Goal: Task Accomplishment & Management: Complete application form

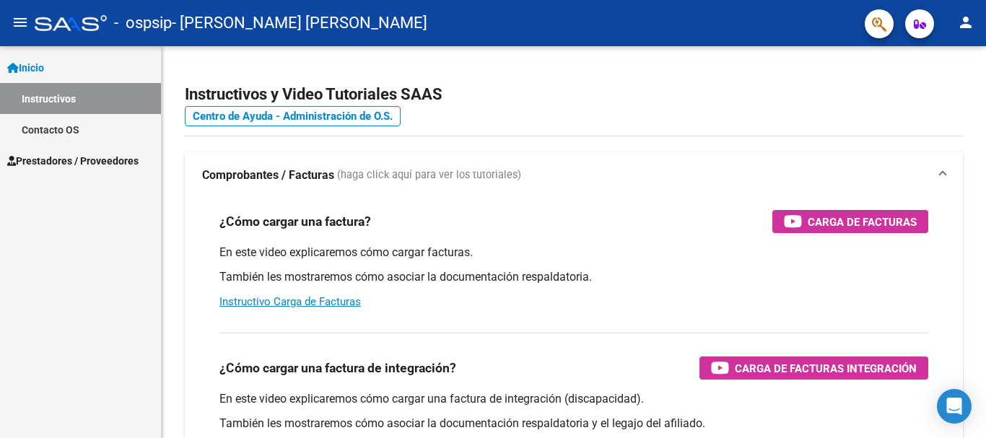
click at [21, 25] on mat-icon "menu" at bounding box center [20, 22] width 17 height 17
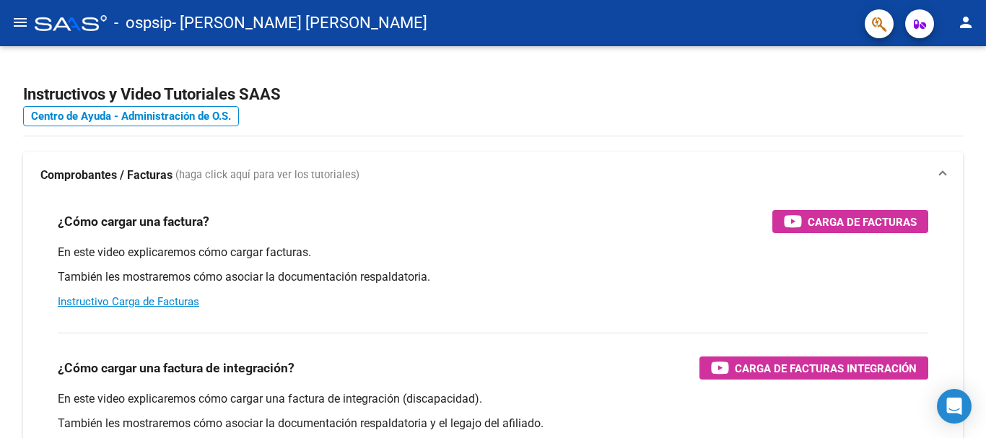
click at [21, 25] on mat-icon "menu" at bounding box center [20, 22] width 17 height 17
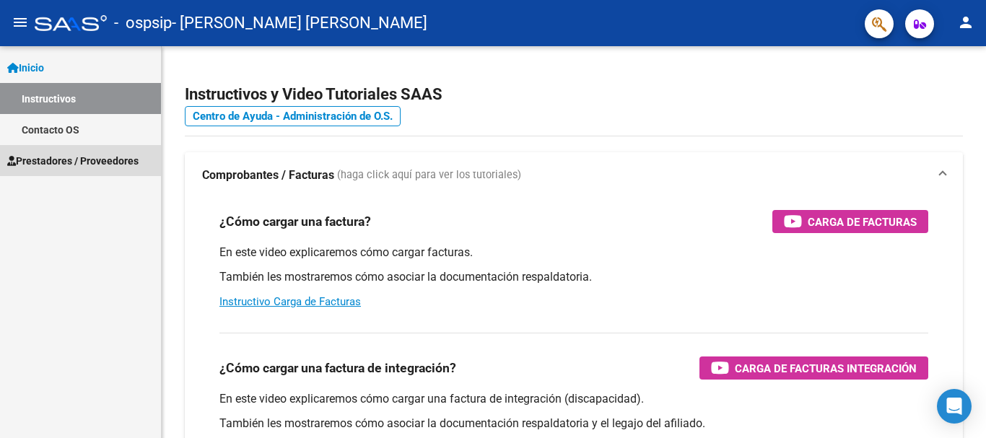
click at [39, 162] on span "Prestadores / Proveedores" at bounding box center [72, 161] width 131 height 16
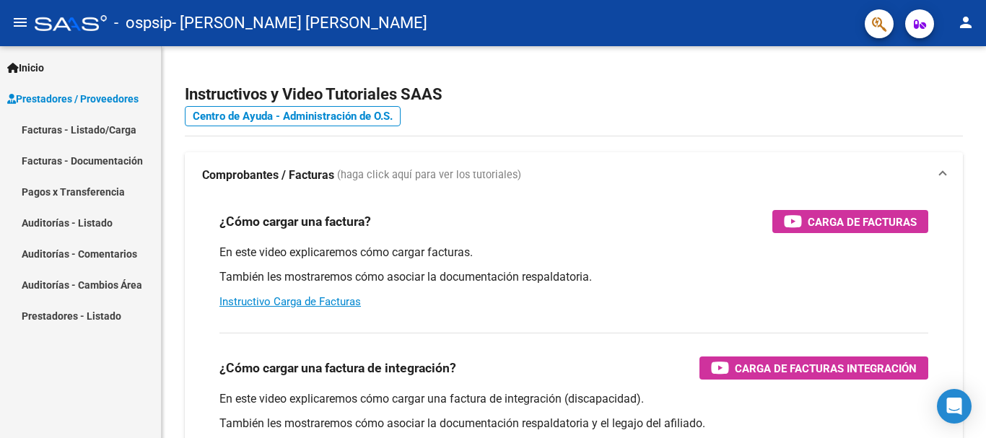
click at [50, 134] on link "Facturas - Listado/Carga" at bounding box center [80, 129] width 161 height 31
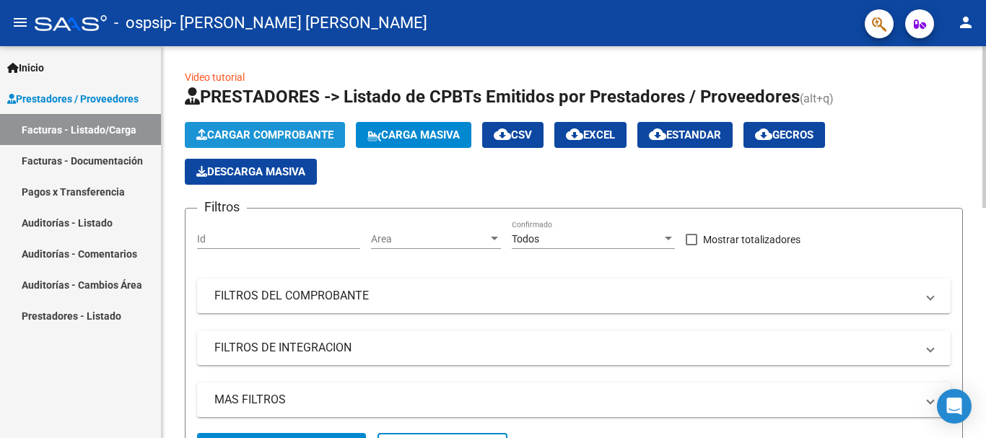
click at [256, 142] on button "Cargar Comprobante" at bounding box center [265, 135] width 160 height 26
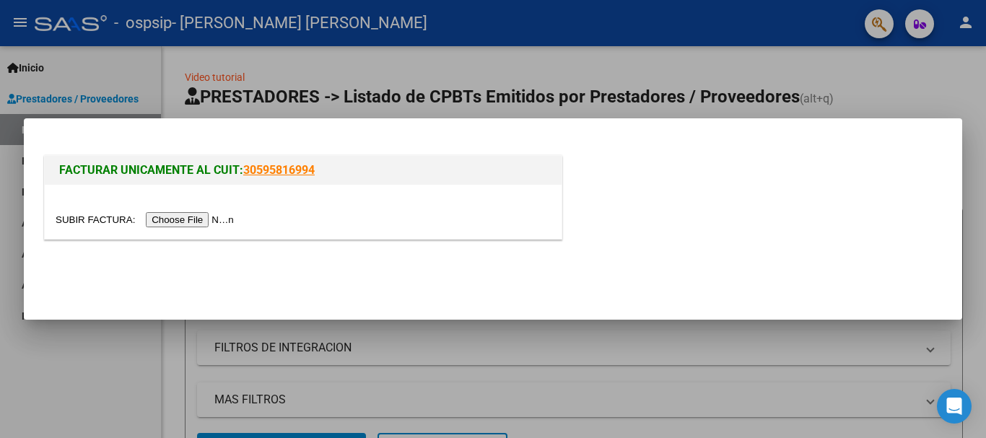
click at [192, 225] on input "file" at bounding box center [147, 219] width 183 height 15
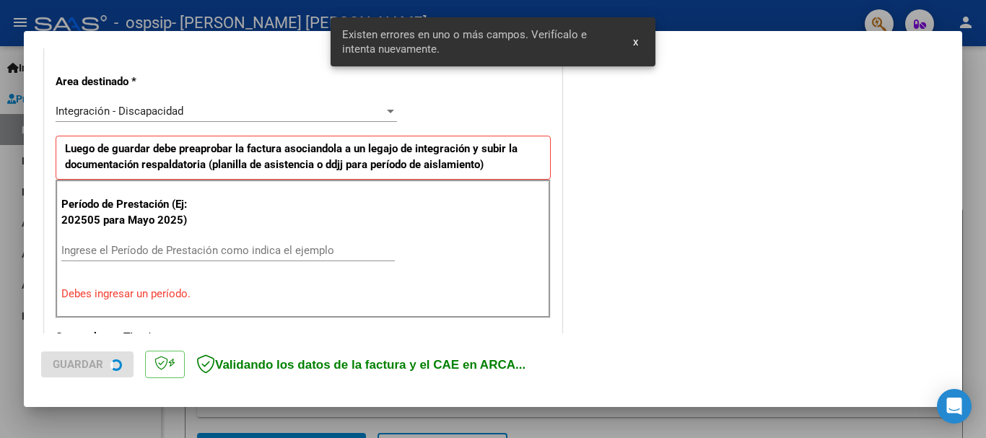
scroll to position [334, 0]
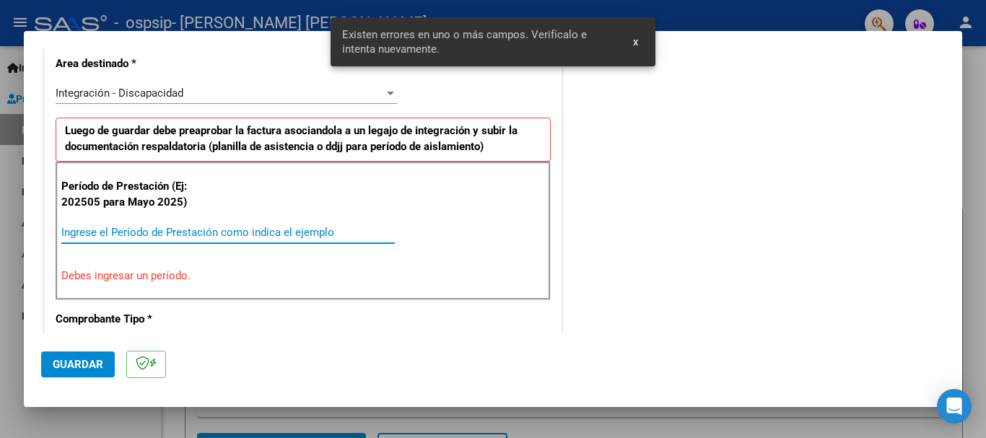
click at [230, 235] on input "Ingrese el Período de Prestación como indica el ejemplo" at bounding box center [228, 232] width 334 height 13
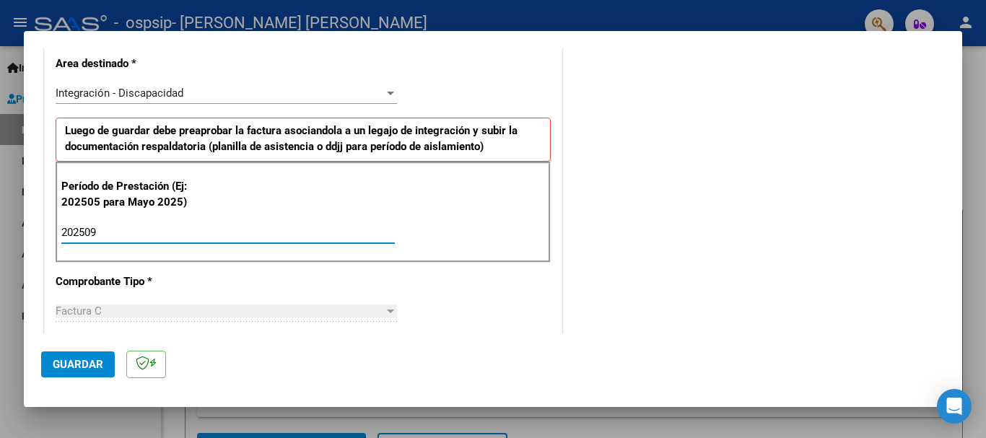
type input "202509"
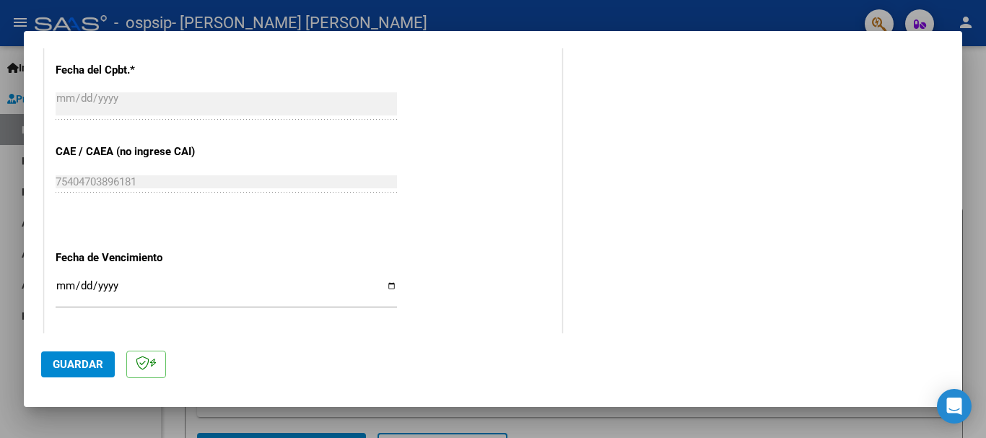
scroll to position [839, 0]
click at [60, 284] on input "Ingresar la fecha" at bounding box center [227, 290] width 342 height 23
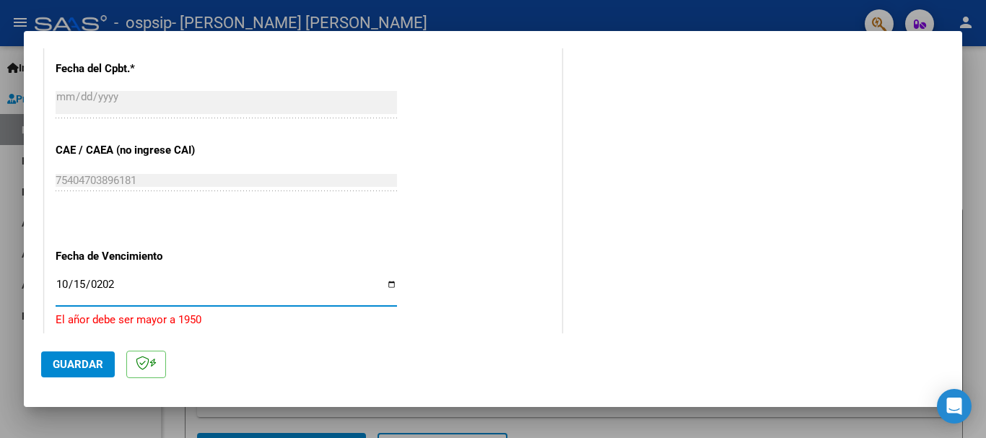
type input "[DATE]"
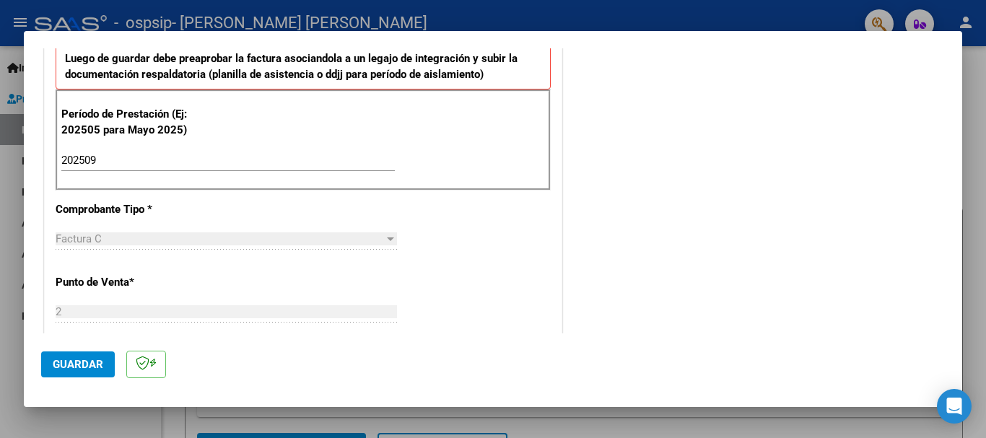
scroll to position [0, 0]
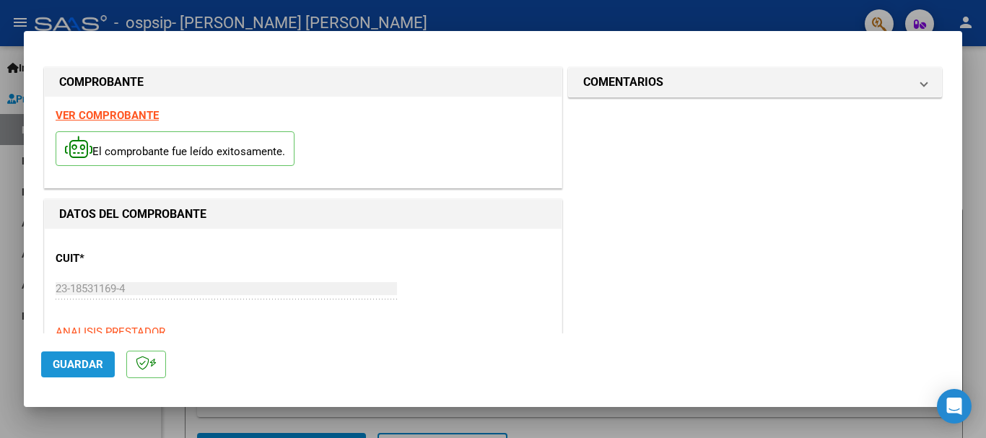
click at [77, 360] on span "Guardar" at bounding box center [78, 364] width 51 height 13
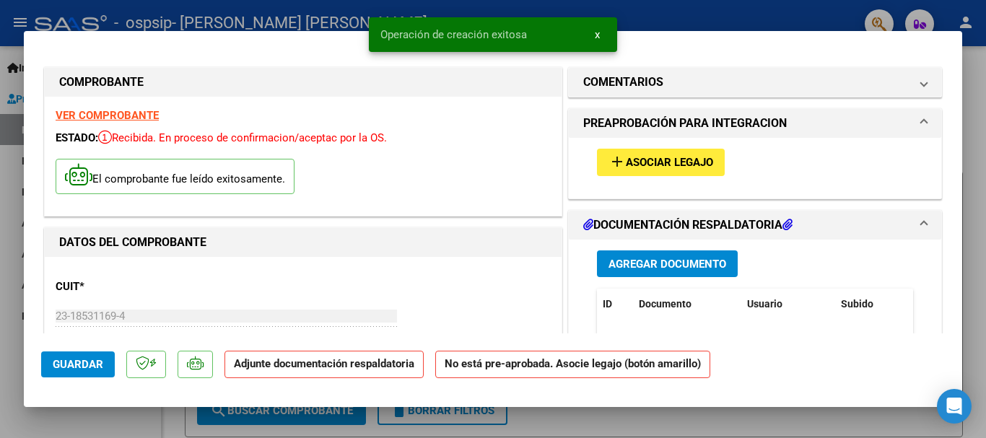
click at [674, 162] on span "Asociar Legajo" at bounding box center [669, 163] width 87 height 13
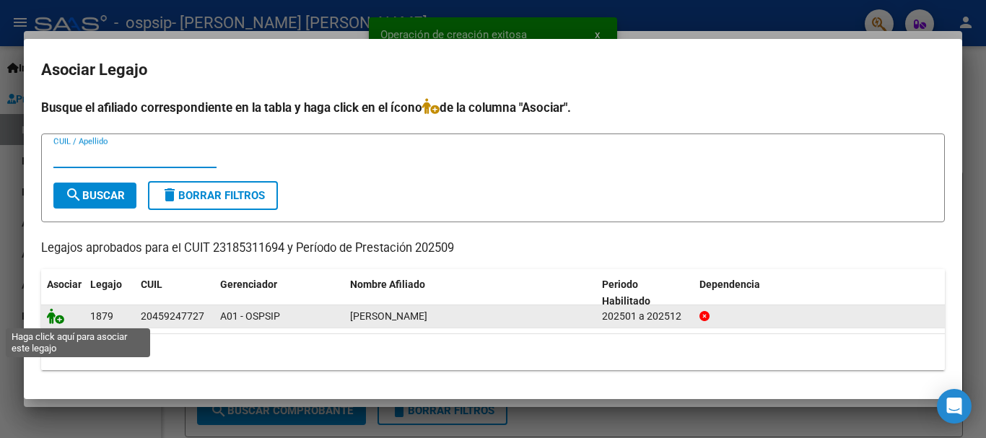
click at [58, 316] on icon at bounding box center [55, 316] width 17 height 16
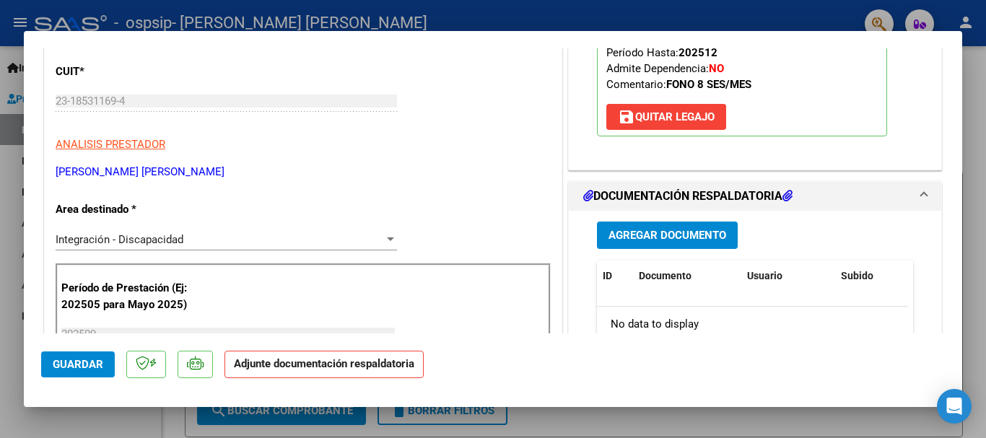
scroll to position [217, 0]
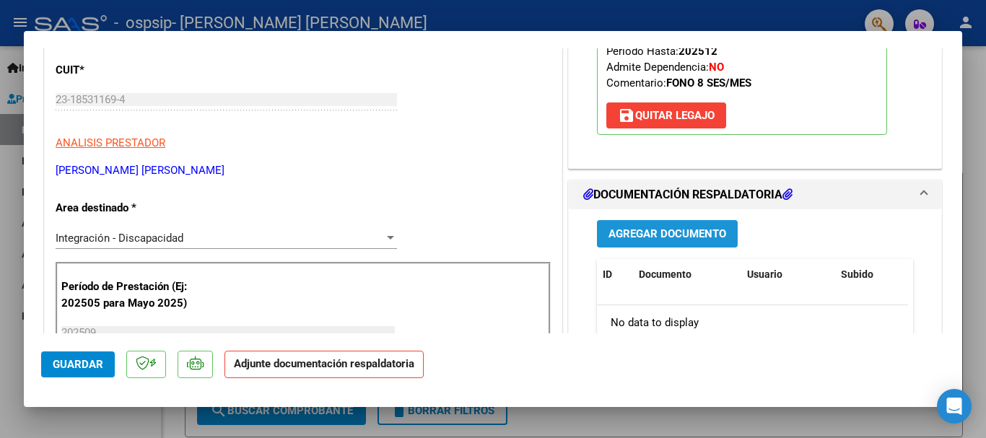
click at [684, 233] on span "Agregar Documento" at bounding box center [668, 234] width 118 height 13
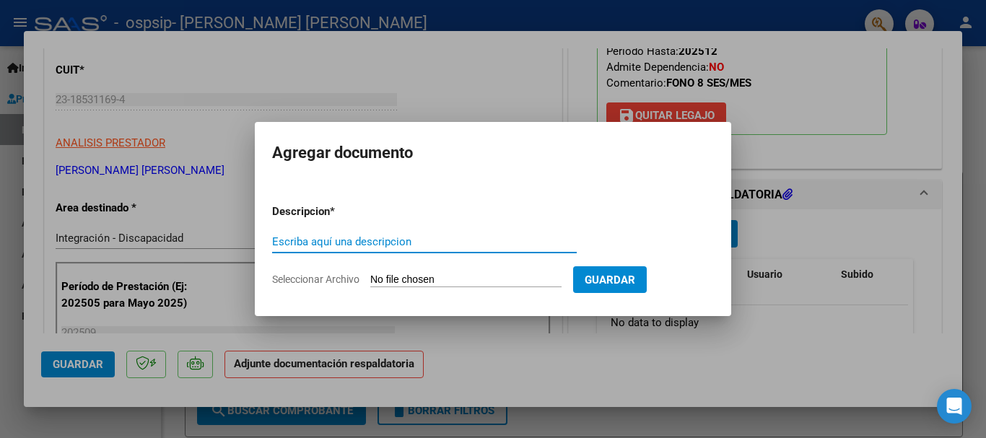
click at [392, 278] on input "Seleccionar Archivo" at bounding box center [465, 281] width 191 height 14
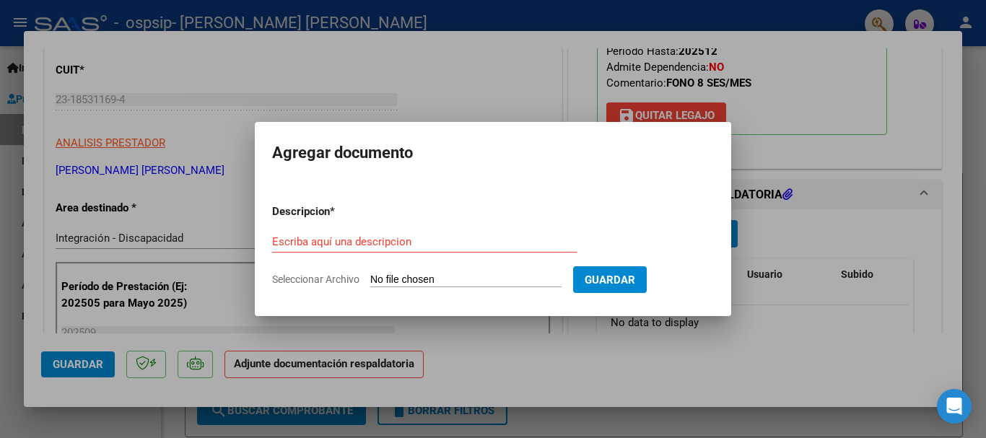
type input "C:\fakepath\Asistencia099.pdf"
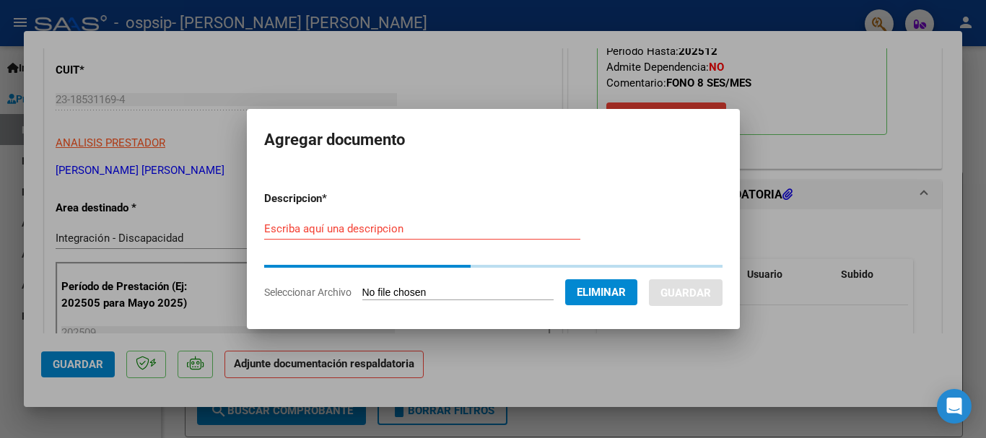
click at [266, 227] on form "Descripcion * Escriba aquí una descripcion Seleccionar Archivo Eliminar Guardar" at bounding box center [493, 245] width 458 height 131
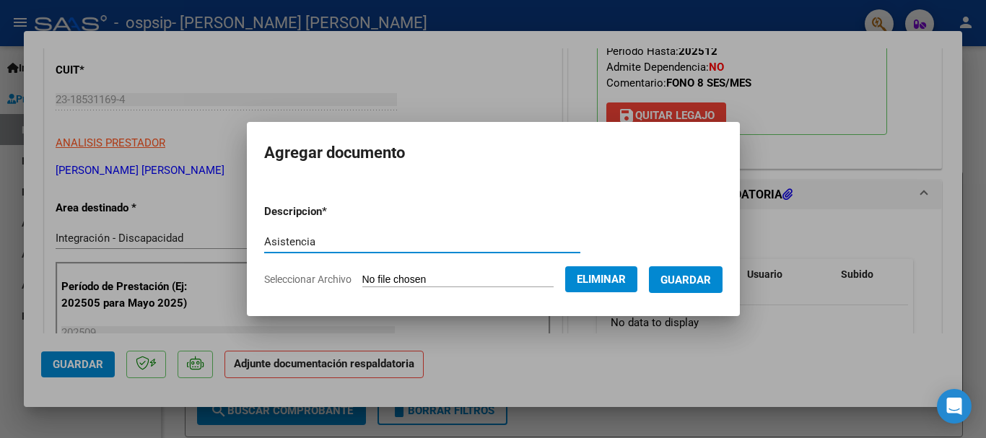
type input "Asistencia"
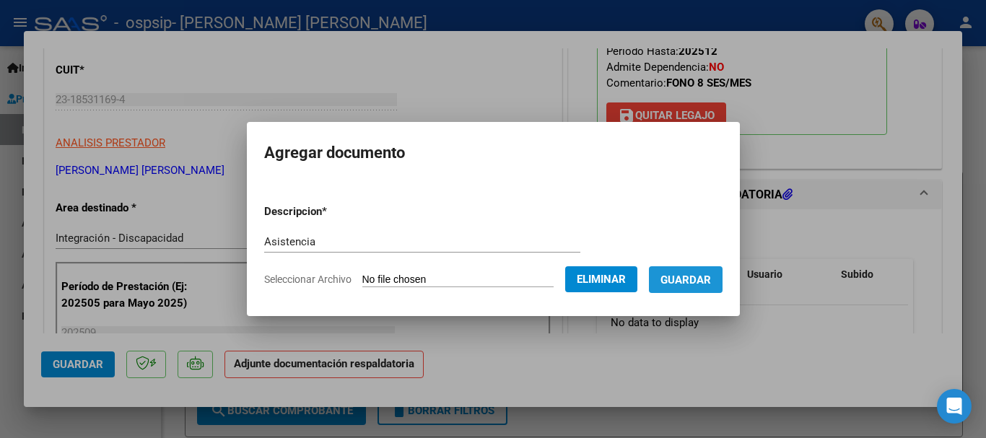
click at [705, 274] on span "Guardar" at bounding box center [686, 280] width 51 height 13
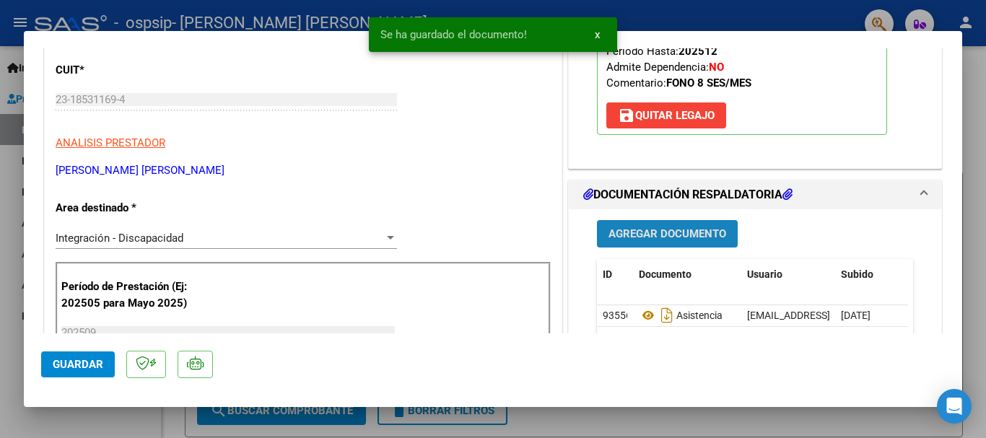
click at [646, 231] on span "Agregar Documento" at bounding box center [668, 234] width 118 height 13
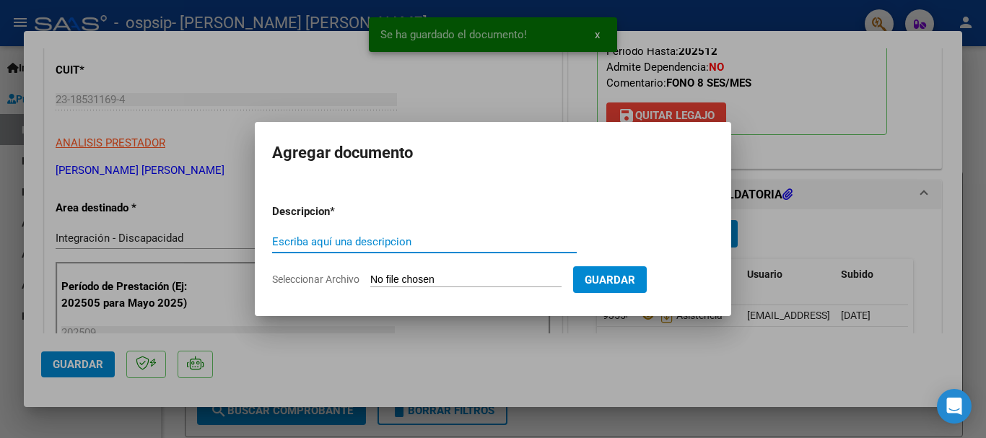
click at [412, 279] on input "Seleccionar Archivo" at bounding box center [465, 281] width 191 height 14
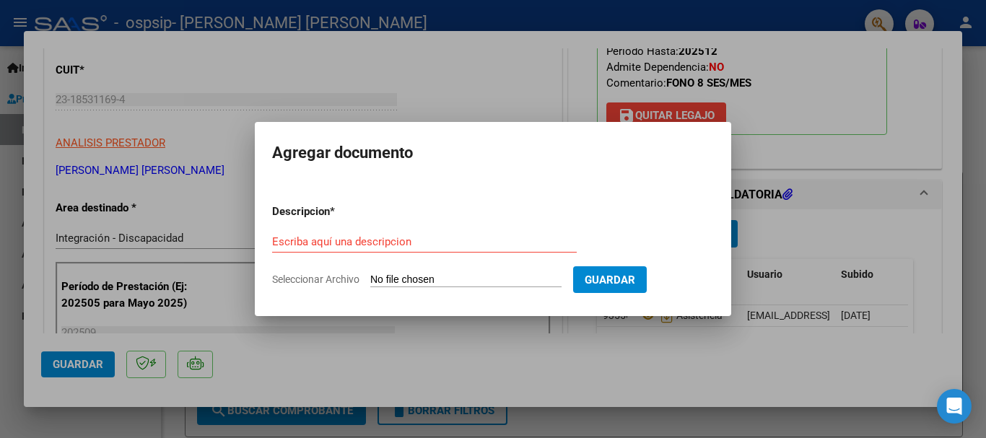
type input "C:\fakepath\Autorización.jpg"
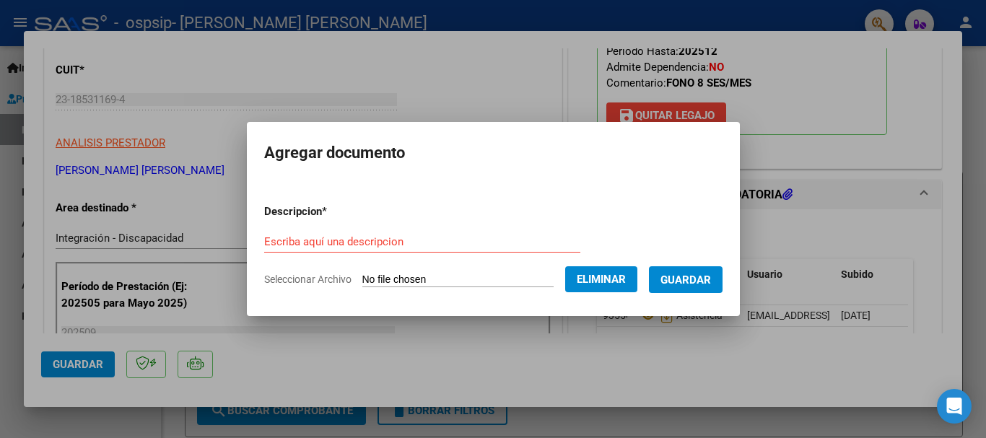
click at [292, 228] on form "Descripcion * Escriba aquí una descripcion Seleccionar Archivo Eliminar Guardar" at bounding box center [493, 245] width 458 height 105
click at [293, 237] on input "Escriba aquí una descripcion" at bounding box center [422, 241] width 316 height 13
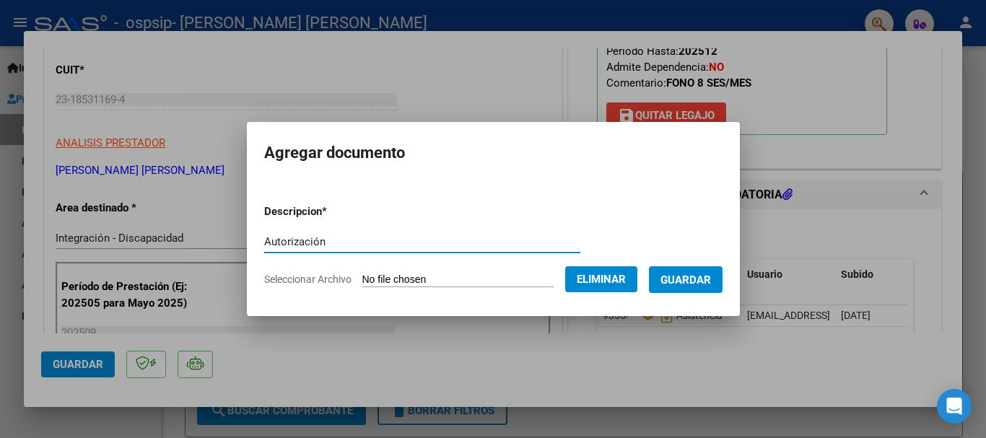
type input "Autorización"
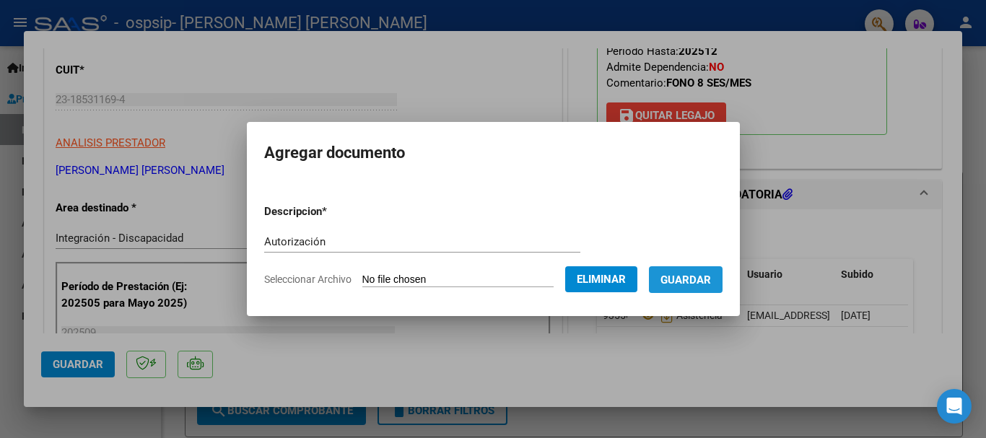
click at [711, 280] on span "Guardar" at bounding box center [686, 280] width 51 height 13
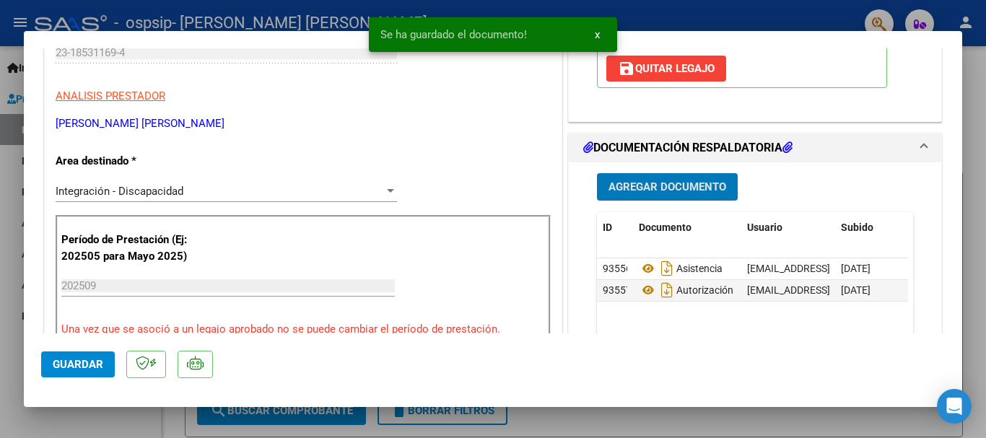
scroll to position [289, 0]
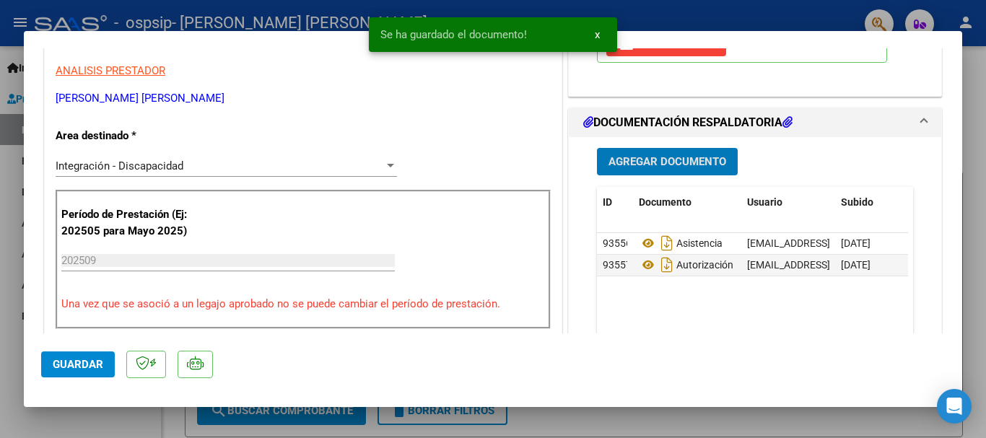
click at [659, 164] on span "Agregar Documento" at bounding box center [668, 162] width 118 height 13
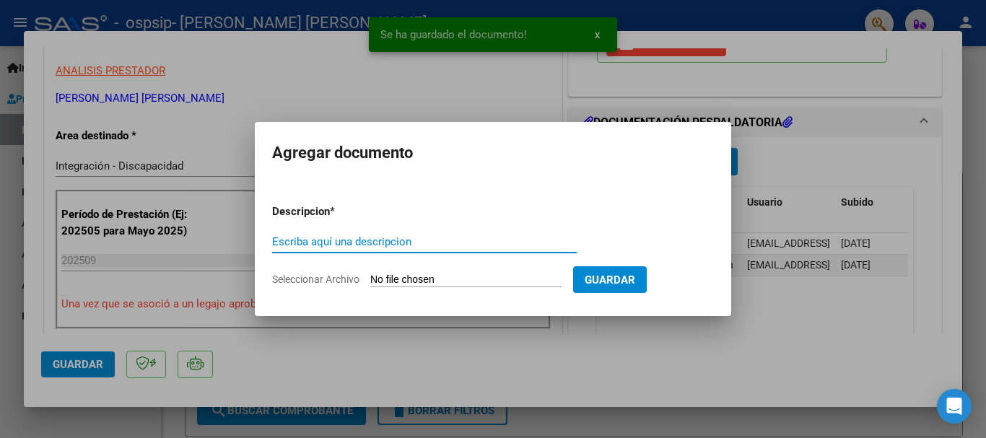
click at [396, 281] on input "Seleccionar Archivo" at bounding box center [465, 281] width 191 height 14
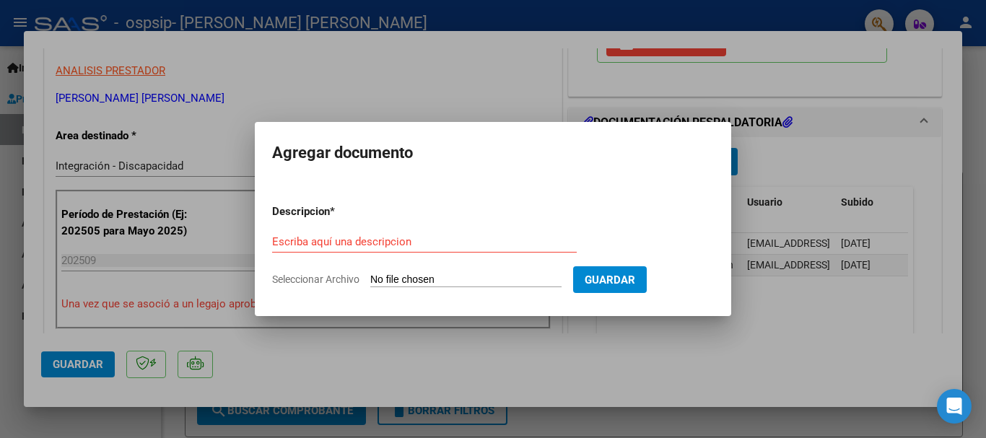
type input "C:\fakepath\INFORME MENSUAL.pdf"
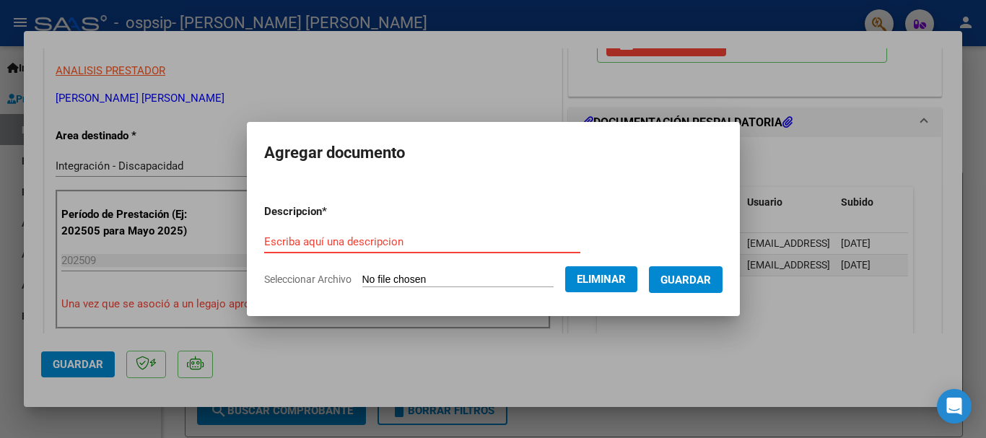
click at [331, 238] on input "Escriba aquí una descripcion" at bounding box center [422, 241] width 316 height 13
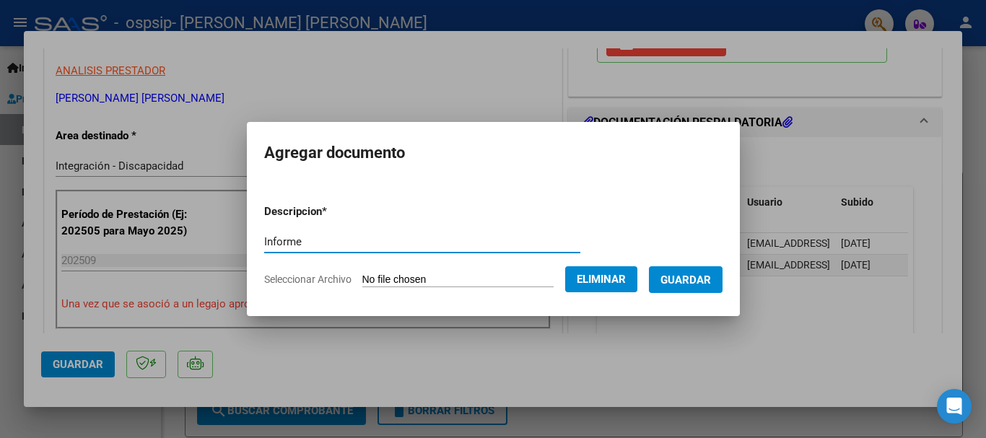
type input "Informe"
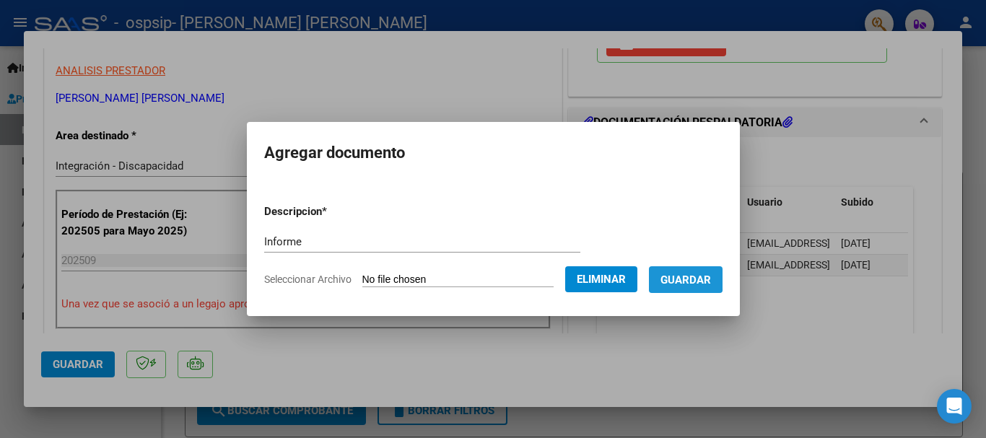
click at [700, 278] on span "Guardar" at bounding box center [686, 280] width 51 height 13
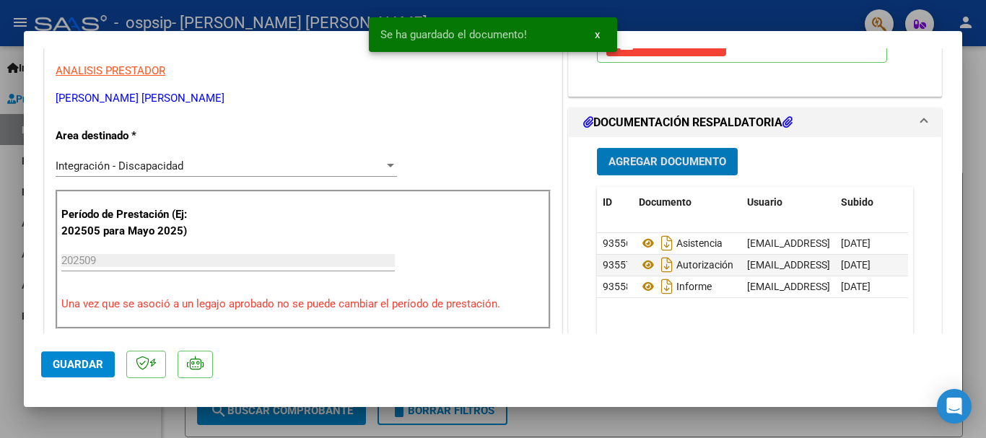
click at [76, 366] on span "Guardar" at bounding box center [78, 364] width 51 height 13
click at [71, 362] on span "Guardar" at bounding box center [78, 364] width 51 height 13
